Goal: Communication & Community: Answer question/provide support

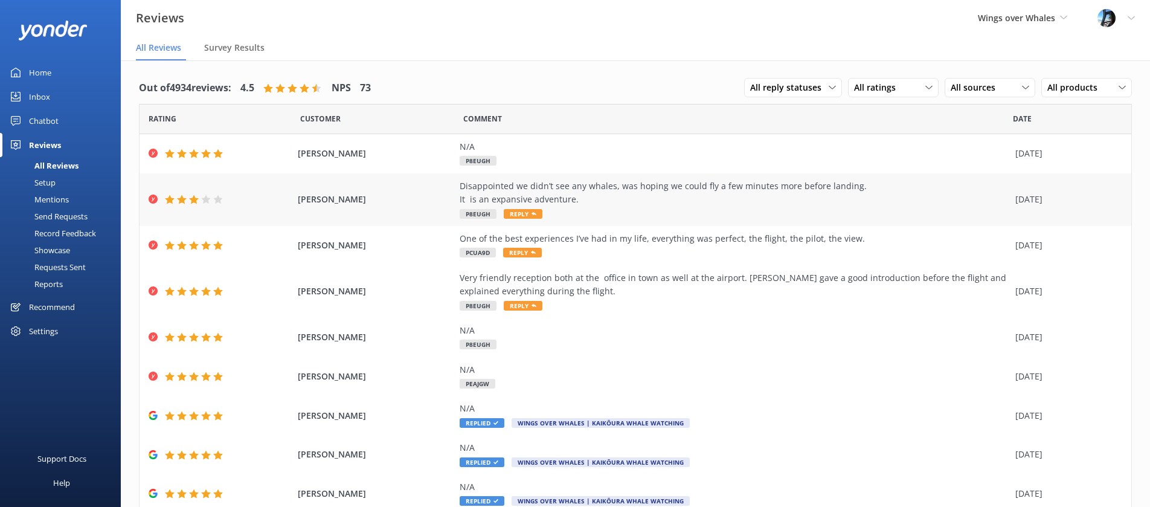
click at [602, 208] on div "Disappointed we didn’t see any whales, was hoping we could fly a few minutes mo…" at bounding box center [733, 199] width 549 height 40
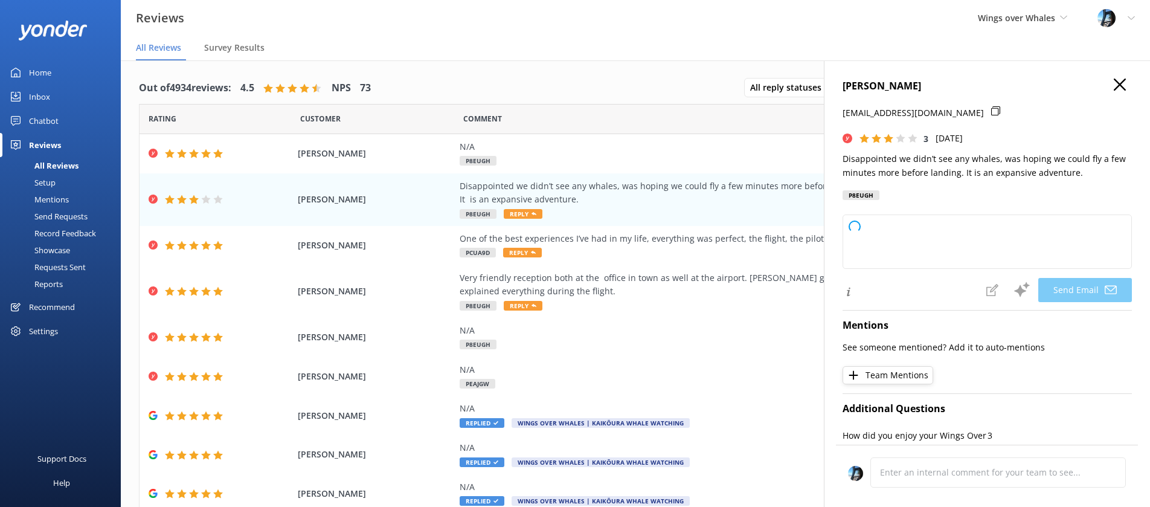
type textarea "Hi [PERSON_NAME], Thank you for sharing your feedback. We're sorry you didn't s…"
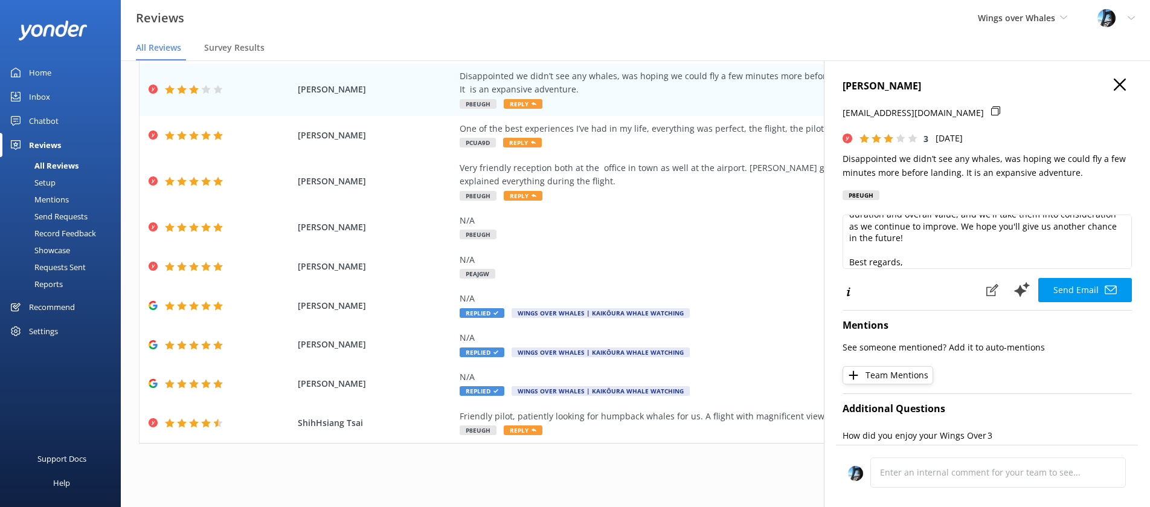
click at [1114, 83] on icon "button" at bounding box center [1119, 84] width 12 height 12
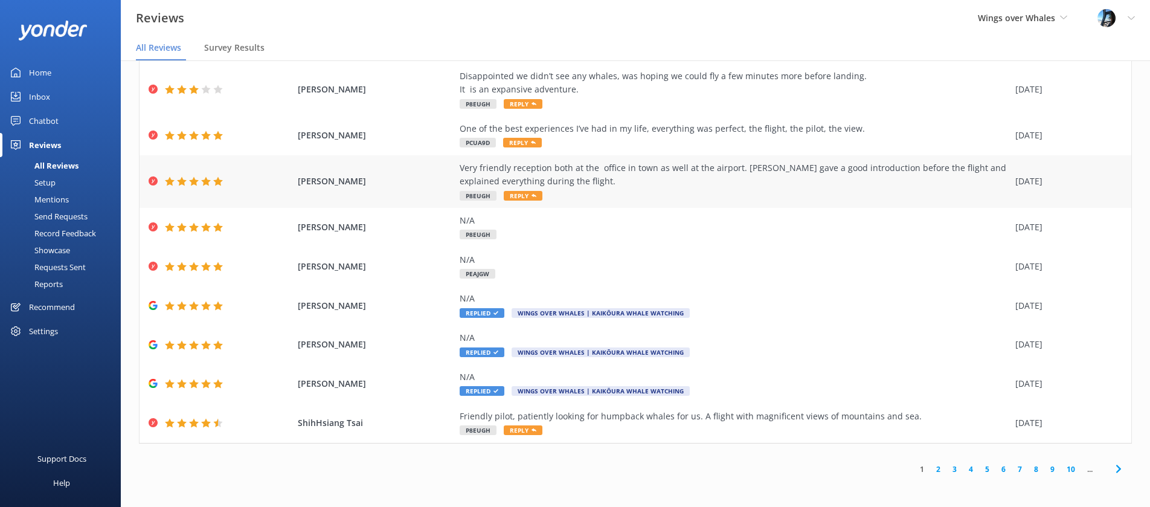
click at [674, 183] on div "Very friendly reception both at the office in town as well at the airport. [PER…" at bounding box center [733, 174] width 549 height 27
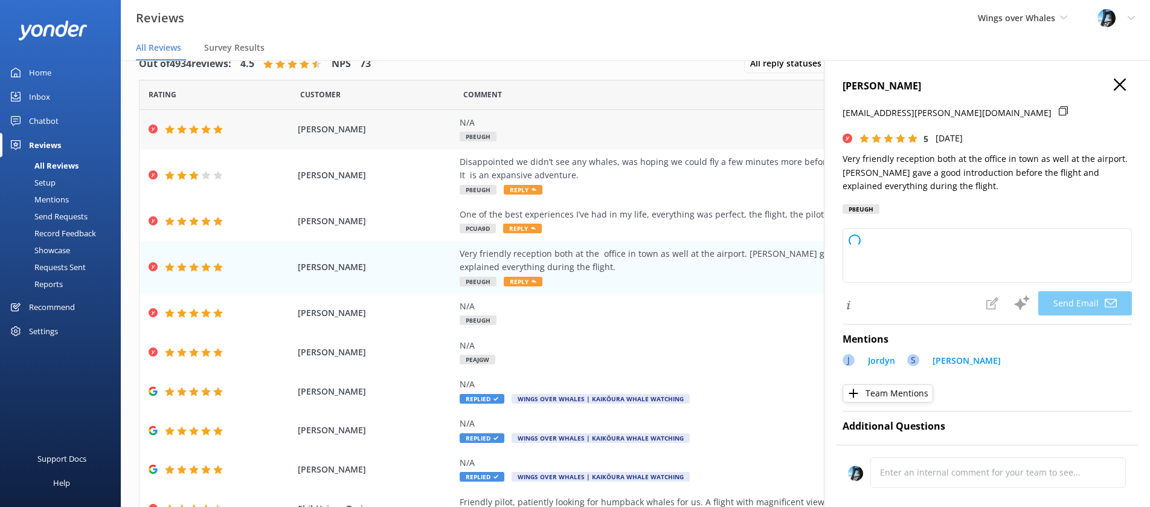
scroll to position [1, 0]
type textarea "Thank you so much for your kind words, Regine! We're delighted to hear you had …"
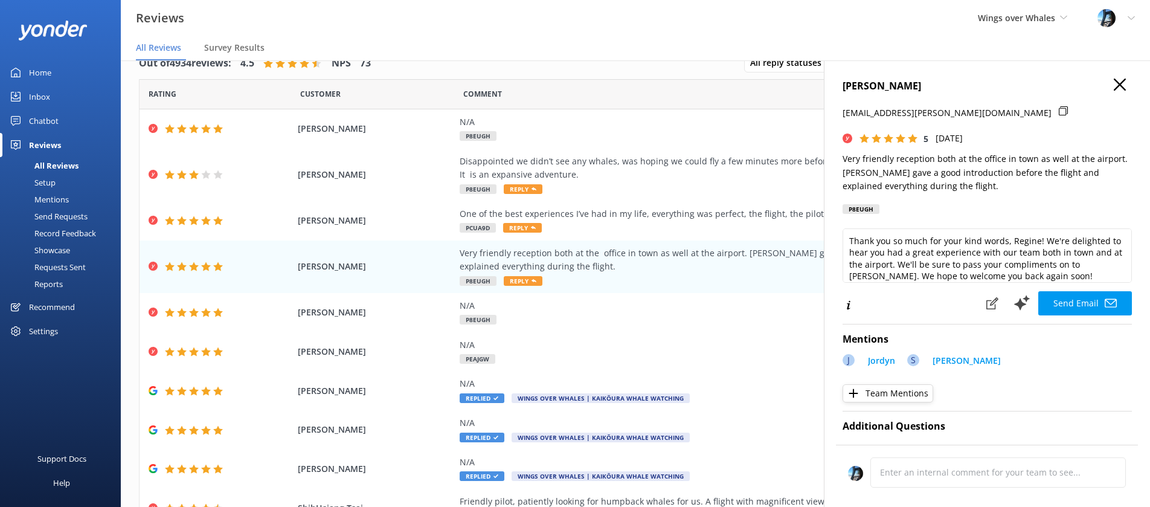
click at [1127, 82] on h4 "[PERSON_NAME]" at bounding box center [986, 86] width 289 height 16
click at [1119, 86] on icon "button" at bounding box center [1119, 84] width 12 height 12
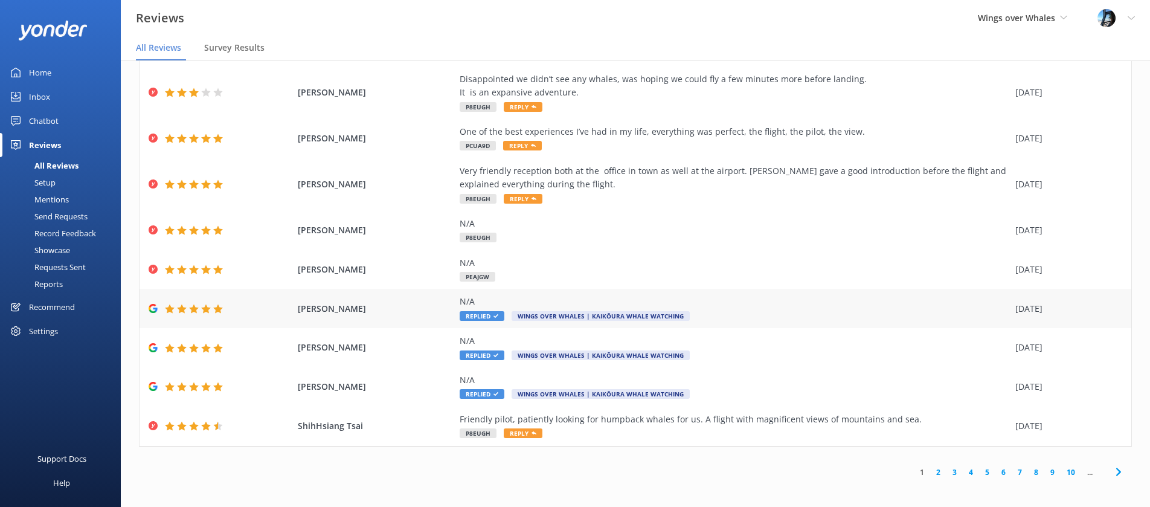
scroll to position [86, 0]
